Goal: Task Accomplishment & Management: Manage account settings

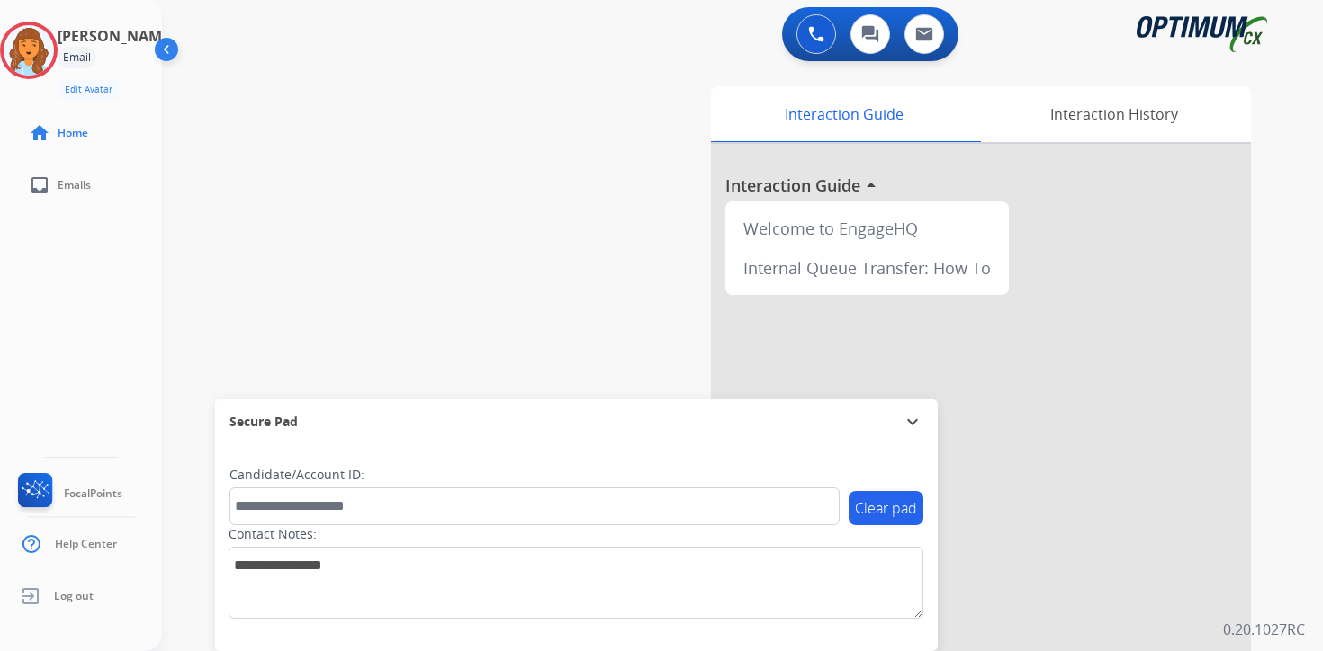
click at [1279, 607] on div "Interaction Guide Interaction History Interaction Guide arrow_drop_up Welcome t…" at bounding box center [953, 447] width 652 height 736
drag, startPoint x: 57, startPoint y: 46, endPoint x: 89, endPoint y: 66, distance: 38.0
click at [54, 47] on img at bounding box center [29, 50] width 50 height 50
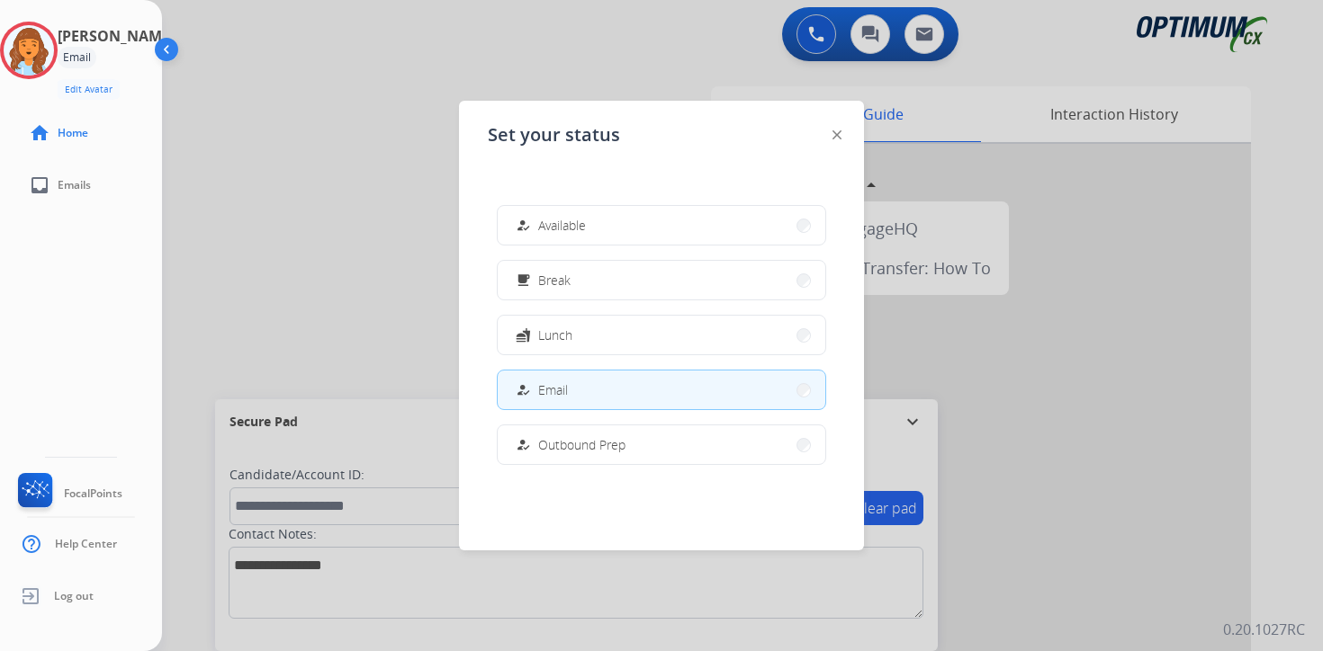
click at [559, 277] on span "Break" at bounding box center [554, 280] width 32 height 19
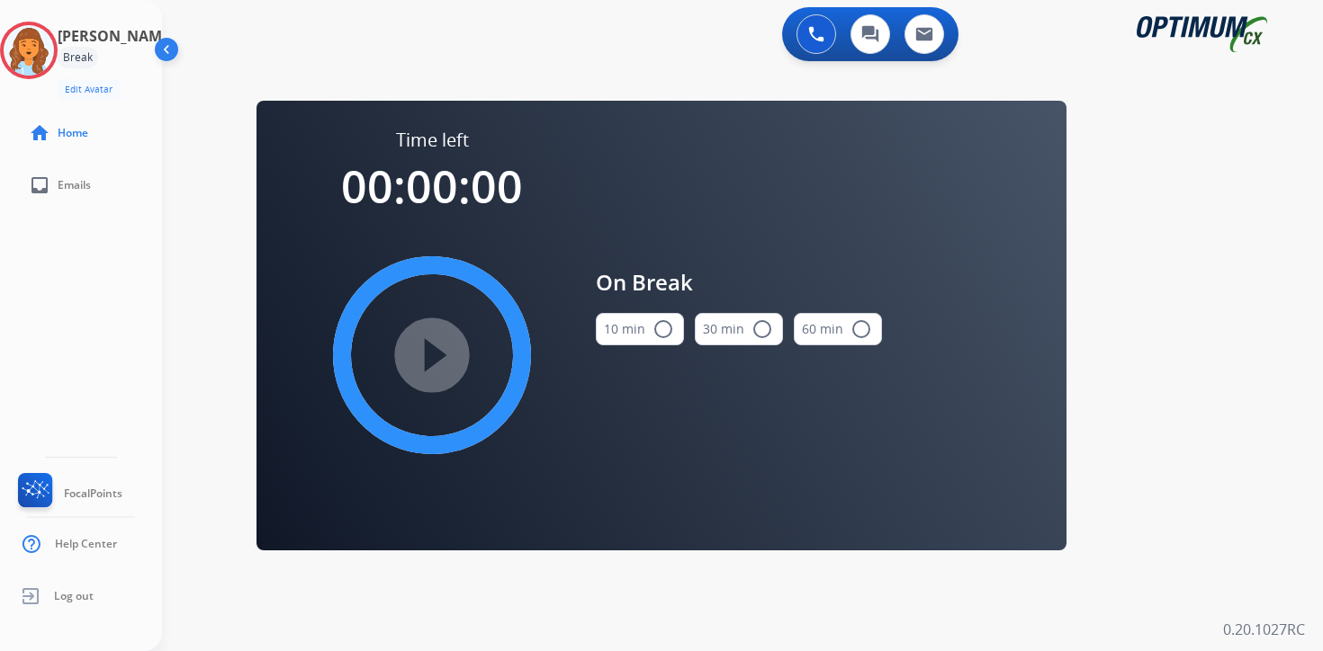
drag, startPoint x: 1152, startPoint y: 292, endPoint x: 1136, endPoint y: 273, distance: 25.6
click at [1152, 292] on div "0 Voice Interactions 0 Chat Interactions 0 Email Interactions swap_horiz Break …" at bounding box center [742, 325] width 1161 height 651
click at [52, 49] on img at bounding box center [29, 50] width 50 height 50
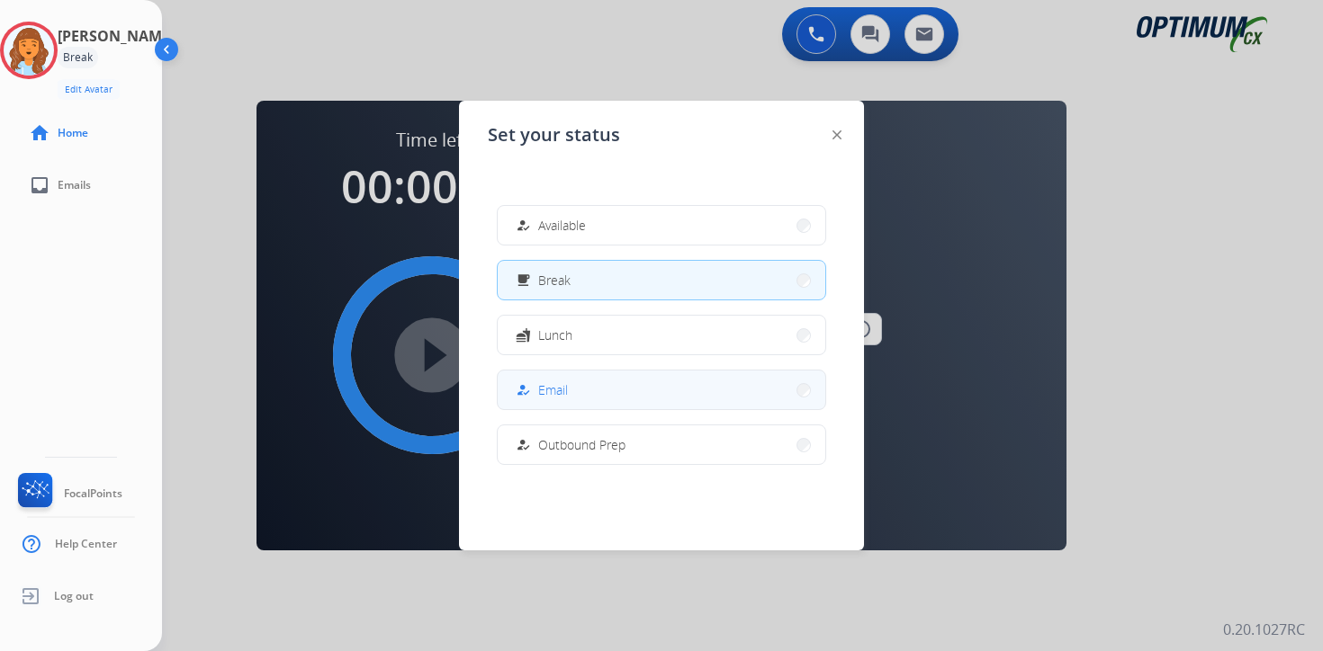
click at [572, 389] on button "how_to_reg Email" at bounding box center [662, 390] width 328 height 39
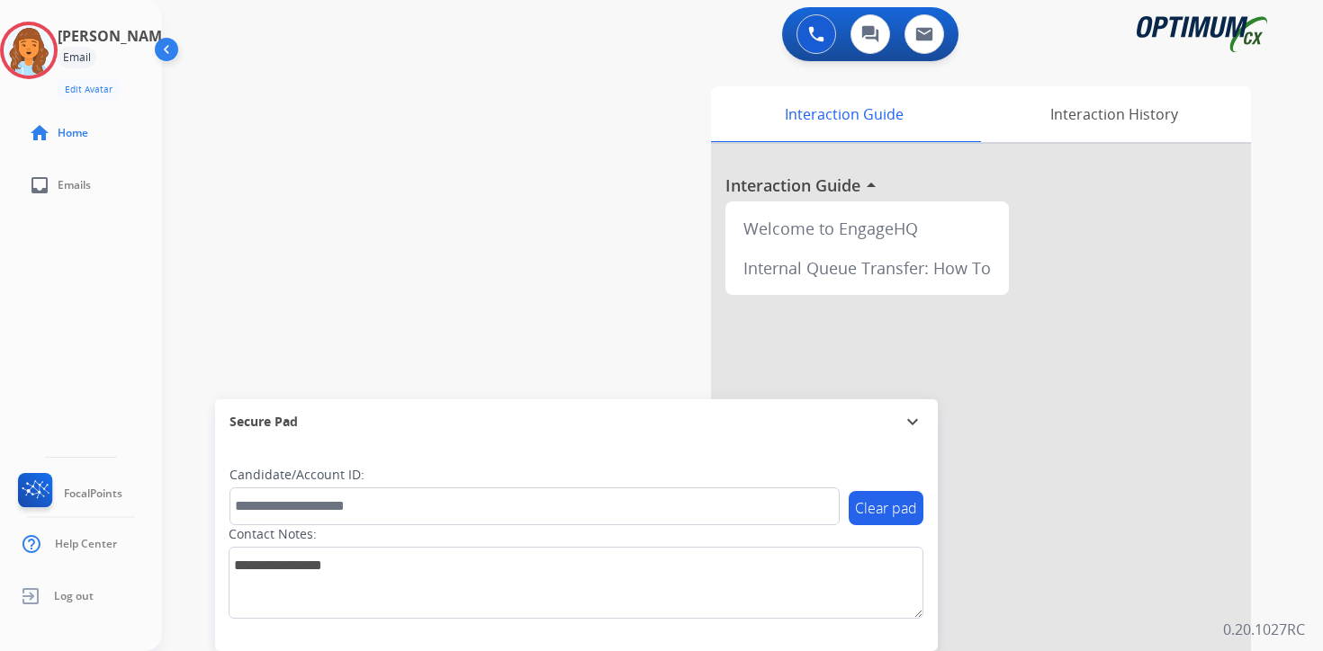
click at [1306, 210] on div "0 Voice Interactions 0 Chat Interactions 0 Email Interactions swap_horiz Break …" at bounding box center [742, 325] width 1161 height 651
click at [38, 54] on img at bounding box center [29, 50] width 50 height 50
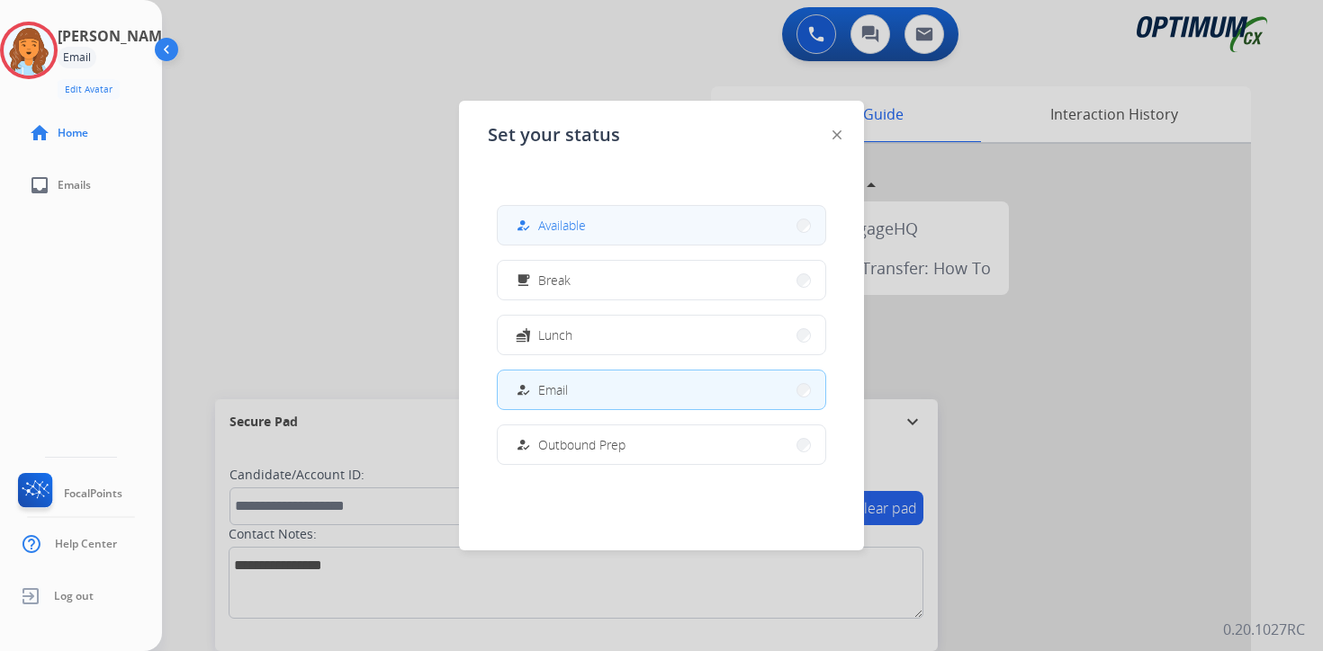
scroll to position [300, 0]
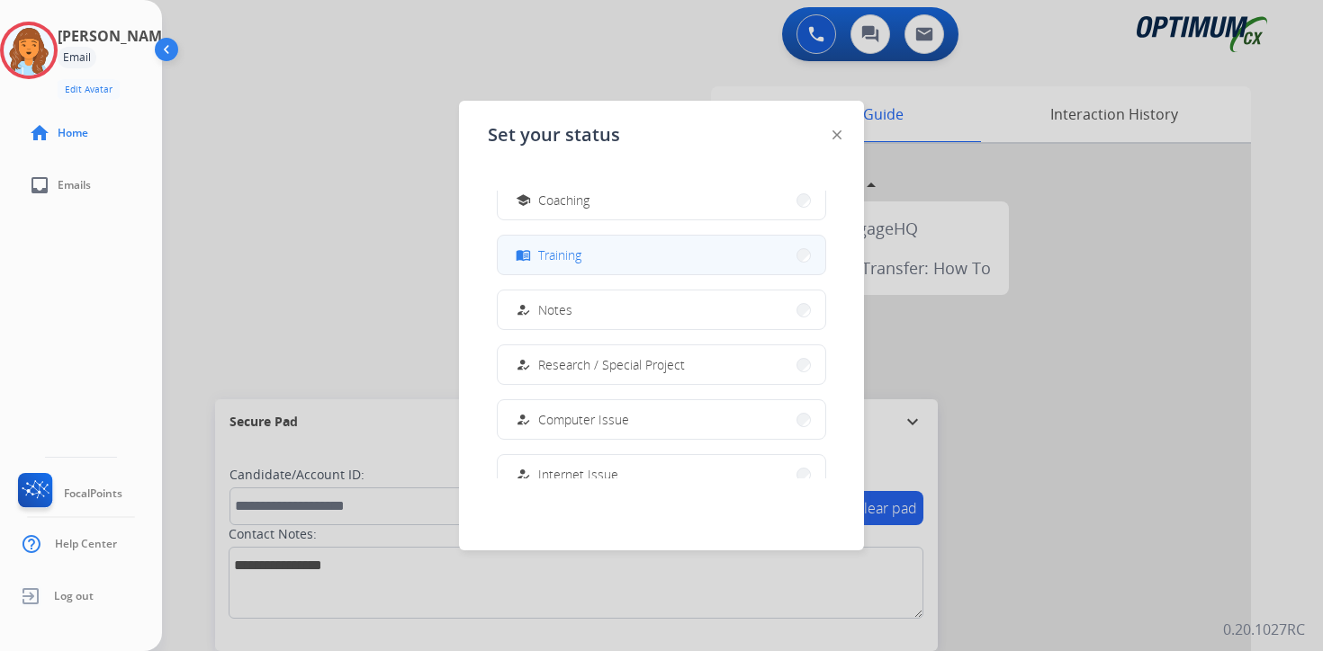
click at [581, 245] on div "menu_book Training" at bounding box center [546, 256] width 69 height 22
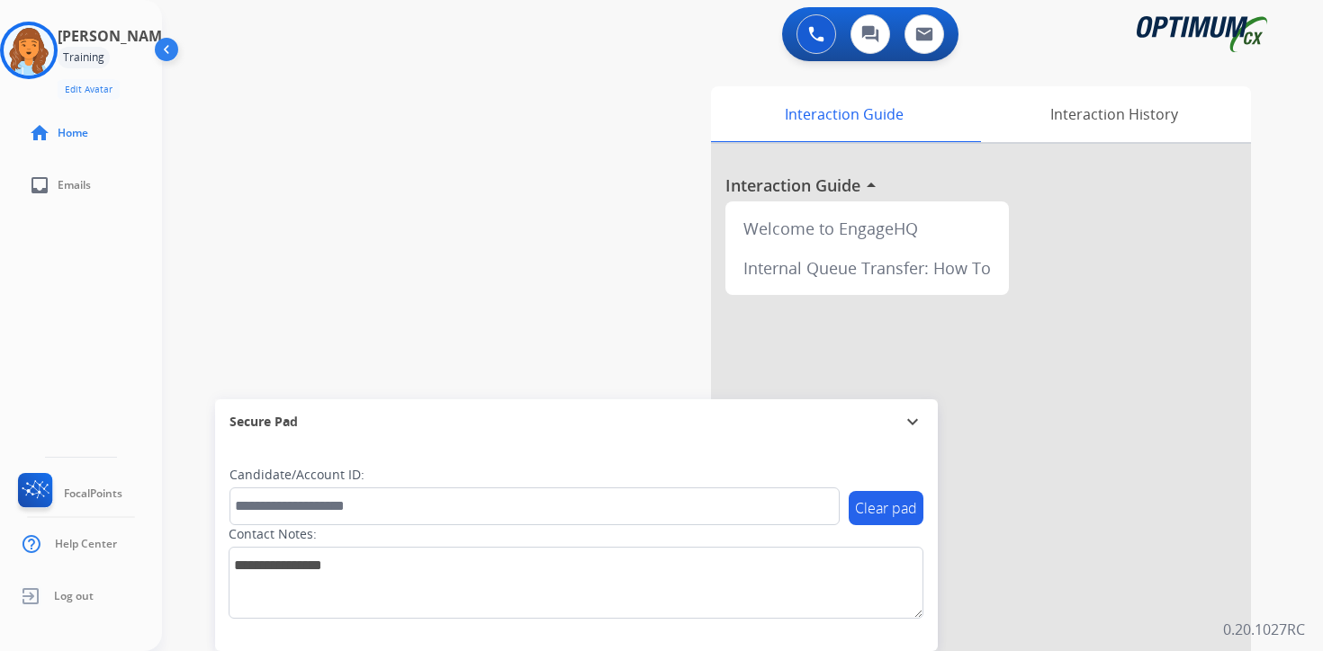
click at [1274, 91] on div "Interaction Guide Interaction History Interaction Guide arrow_drop_up Welcome t…" at bounding box center [953, 447] width 652 height 736
click at [53, 46] on img at bounding box center [29, 50] width 50 height 50
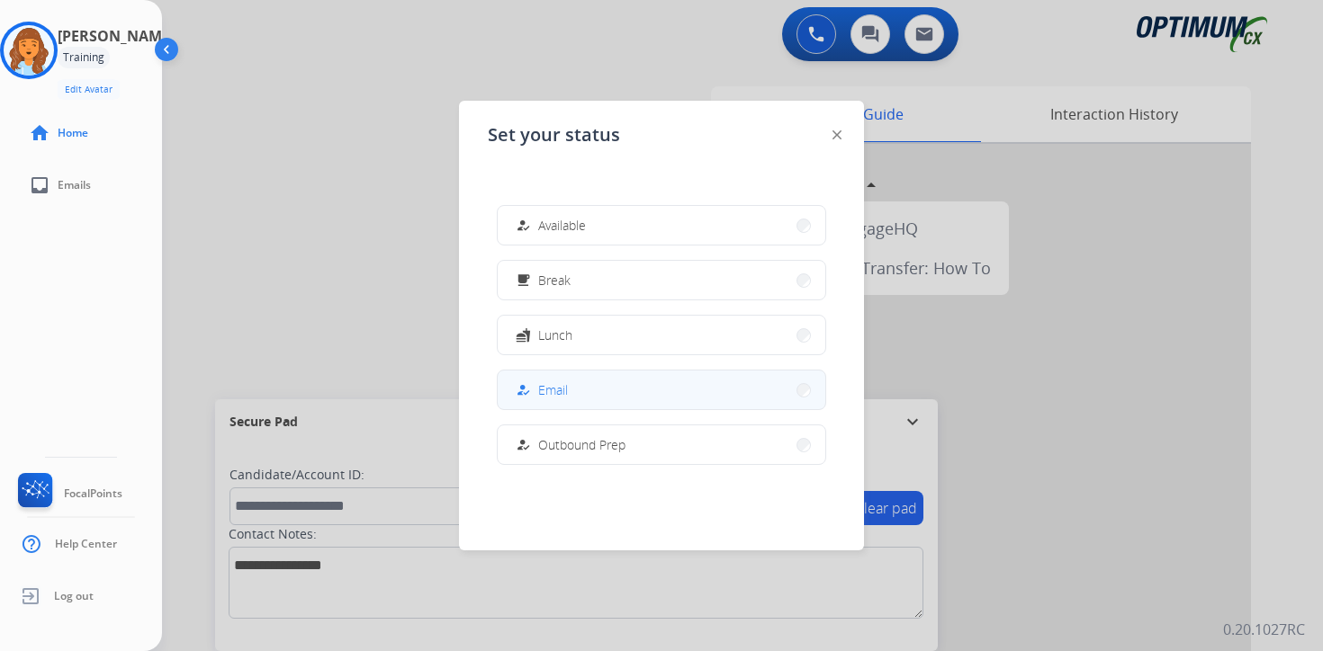
click at [557, 386] on span "Email" at bounding box center [553, 390] width 30 height 19
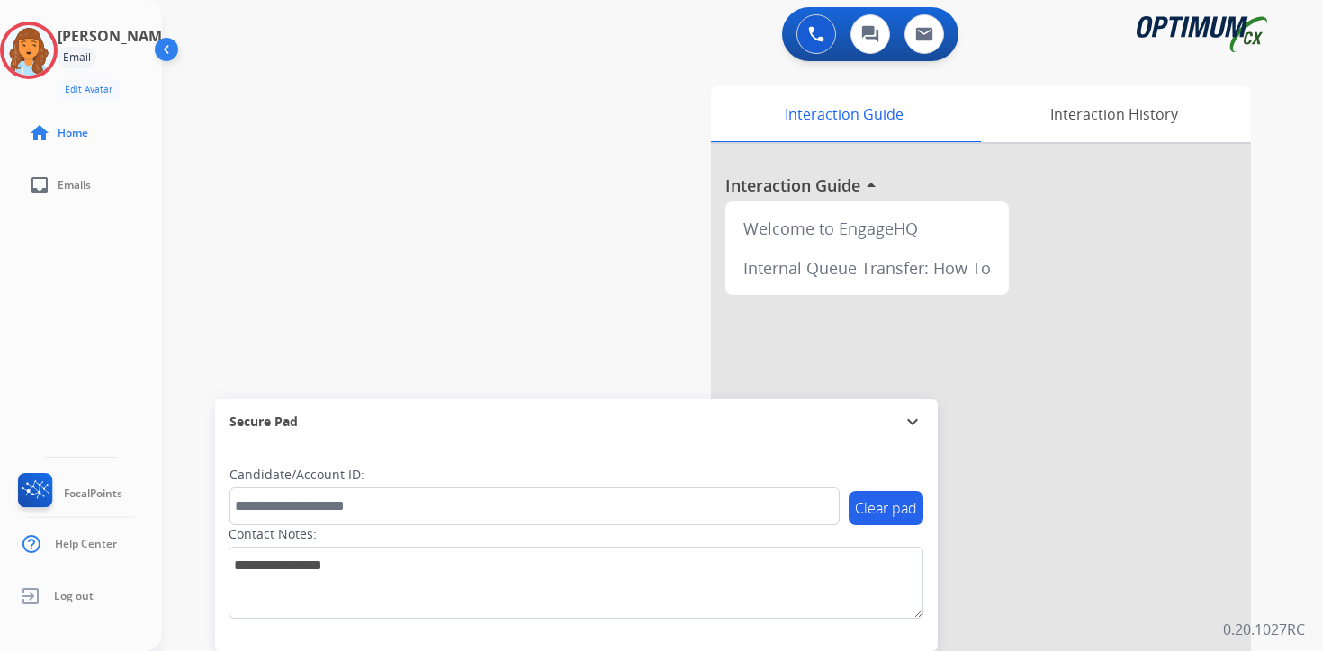
click at [1263, 510] on div "Interaction Guide Interaction History Interaction Guide arrow_drop_up Welcome t…" at bounding box center [953, 447] width 652 height 736
drag, startPoint x: 1273, startPoint y: 454, endPoint x: 1295, endPoint y: 476, distance: 30.5
click at [1273, 454] on div "Interaction Guide Interaction History Interaction Guide arrow_drop_up Welcome t…" at bounding box center [953, 447] width 652 height 736
